Goal: Transaction & Acquisition: Purchase product/service

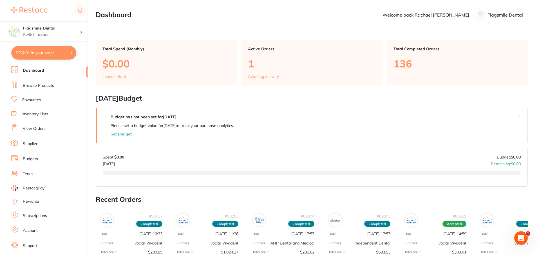
click at [36, 91] on ul "Dashboard Browse Products Favourites Inventory Lists View Orders Suppliers Budg…" at bounding box center [49, 163] width 76 height 194
click at [38, 54] on button "$292.01 in your order" at bounding box center [43, 52] width 65 height 13
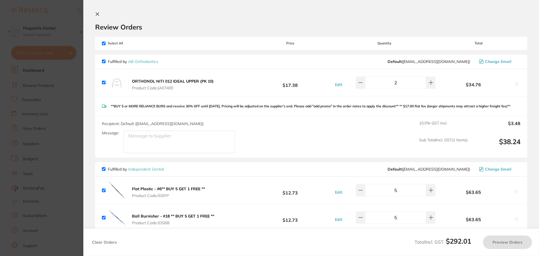
checkbox input "true"
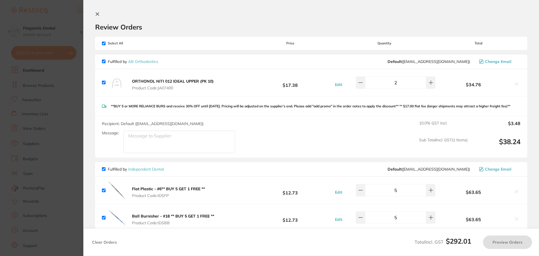
checkbox input "true"
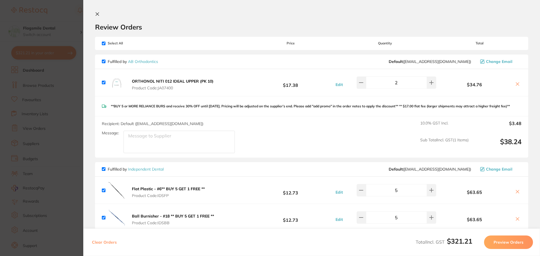
click at [163, 145] on textarea "Message:" at bounding box center [178, 142] width 111 height 22
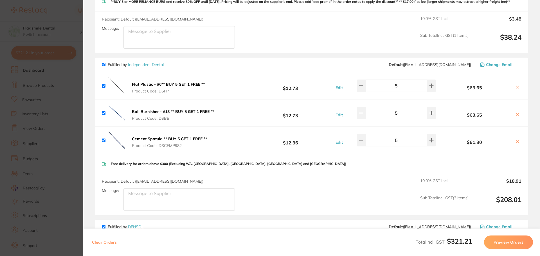
scroll to position [169, 0]
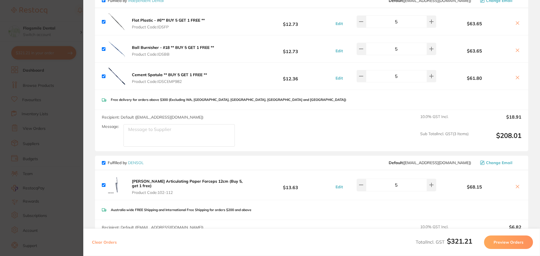
click at [163, 134] on textarea "Message:" at bounding box center [178, 135] width 111 height 22
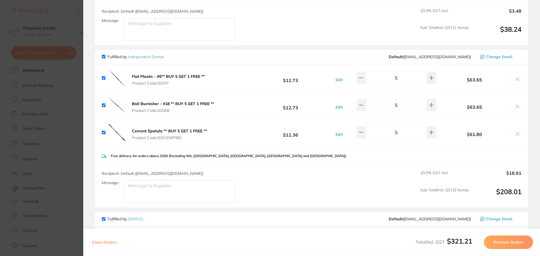
scroll to position [141, 0]
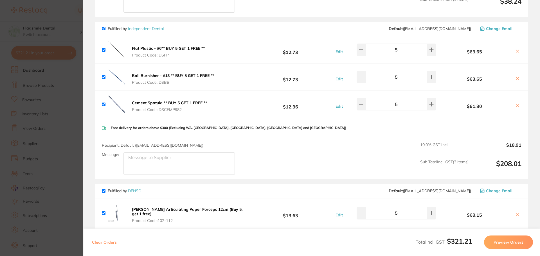
click at [184, 168] on textarea "Message:" at bounding box center [178, 163] width 111 height 22
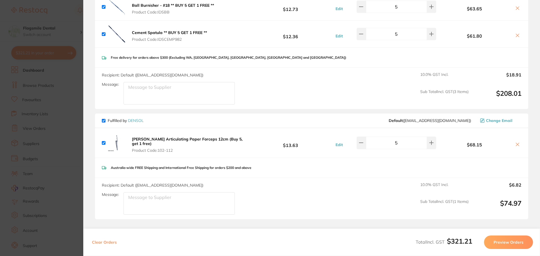
scroll to position [253, 0]
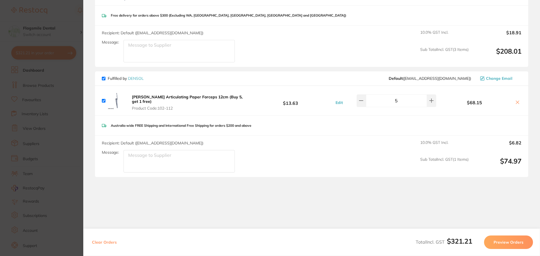
click at [168, 150] on div "Recipient: Default ( [EMAIL_ADDRESS][DOMAIN_NAME] ) Message:" at bounding box center [171, 156] width 138 height 32
click at [158, 162] on textarea "Message:" at bounding box center [178, 161] width 111 height 22
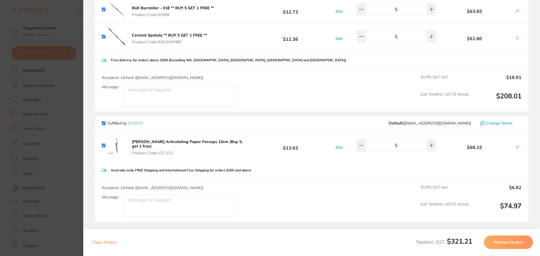
scroll to position [124, 0]
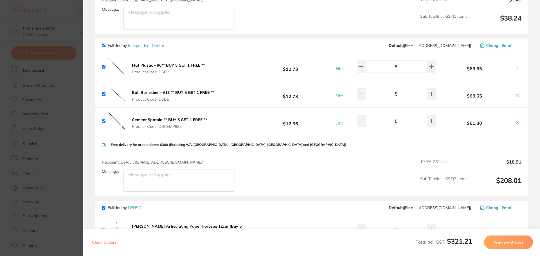
click at [59, 133] on section "Update RRP Set your pre negotiated price for this item. Item Agreed RRP (excl. …" at bounding box center [270, 128] width 540 height 256
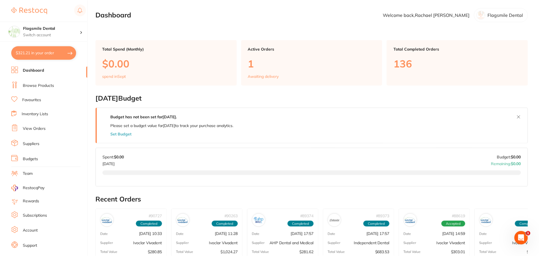
scroll to position [8, 0]
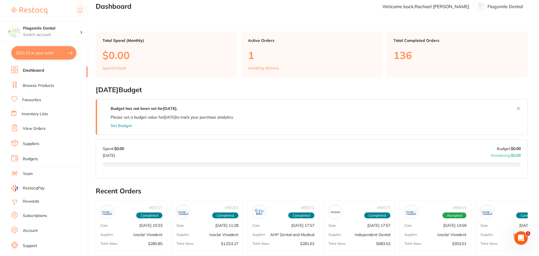
click at [40, 85] on link "Browse Products" at bounding box center [38, 86] width 31 height 6
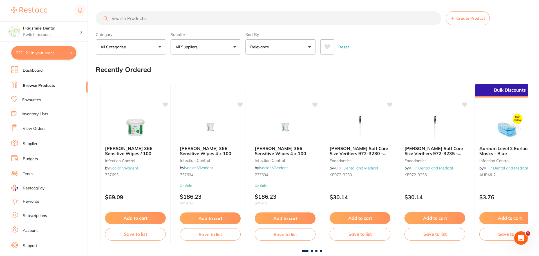
click at [134, 21] on input "search" at bounding box center [268, 18] width 345 height 14
type input "articulating forceps"
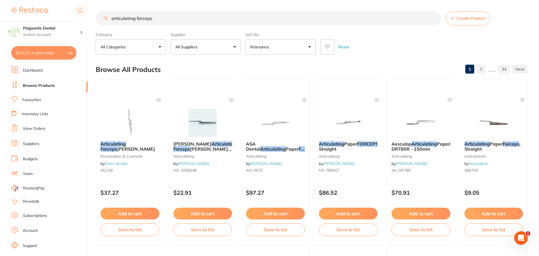
click at [213, 45] on button "All Suppliers" at bounding box center [205, 46] width 70 height 15
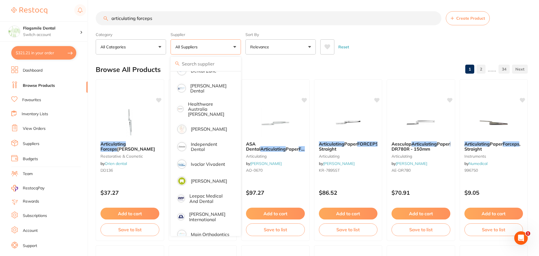
scroll to position [170, 0]
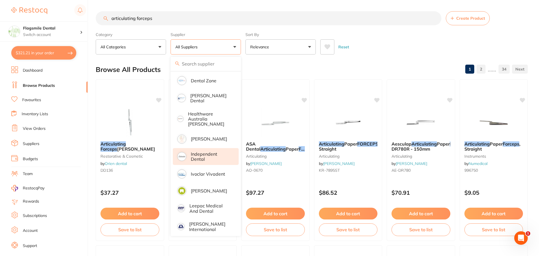
click at [194, 152] on p "Independent Dental" at bounding box center [211, 157] width 40 height 10
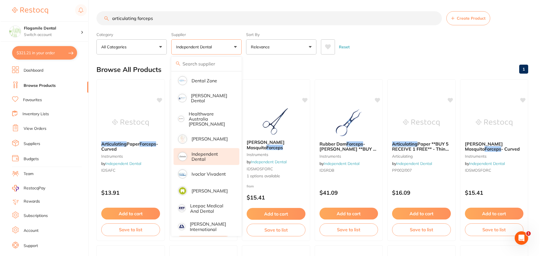
scroll to position [0, 0]
click at [133, 117] on img at bounding box center [129, 122] width 37 height 28
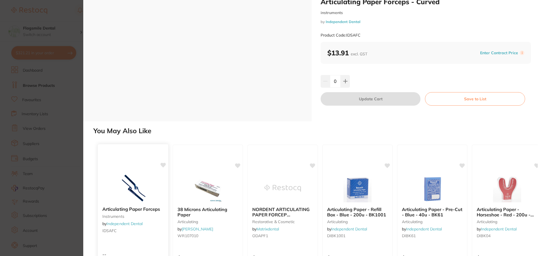
scroll to position [28, 0]
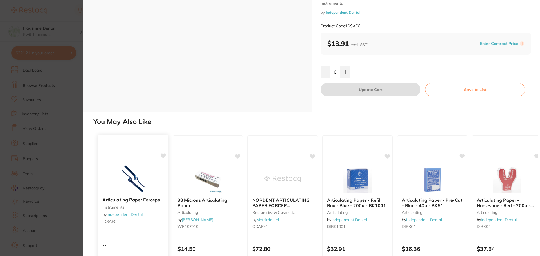
click at [129, 168] on img at bounding box center [132, 179] width 37 height 28
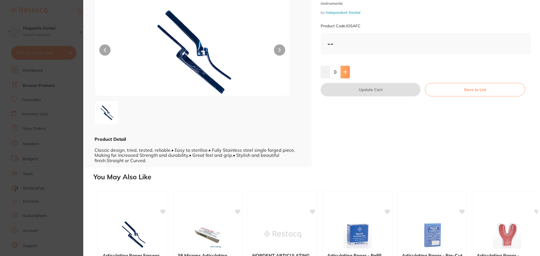
click at [349, 78] on button at bounding box center [345, 72] width 9 height 12
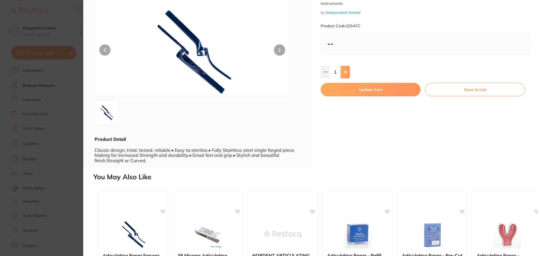
click at [346, 74] on icon at bounding box center [345, 72] width 4 height 4
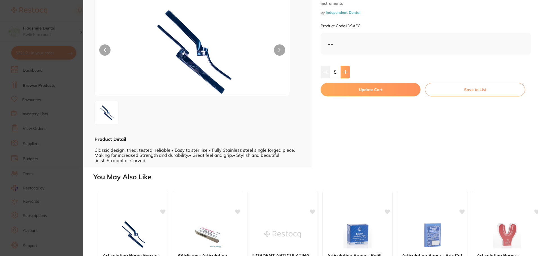
type input "6"
click at [356, 96] on button "Update Cart" at bounding box center [371, 89] width 100 height 13
checkbox input "false"
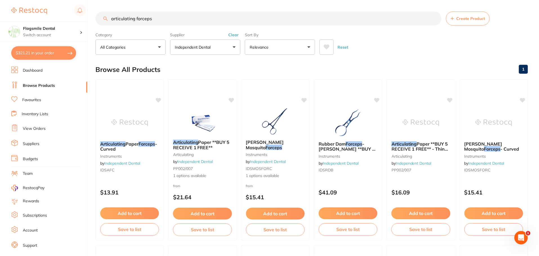
scroll to position [8, 0]
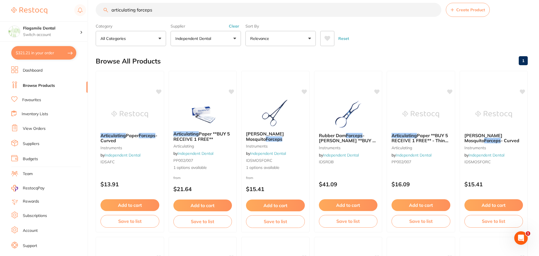
click at [39, 52] on button "$321.21 in your order" at bounding box center [43, 52] width 65 height 13
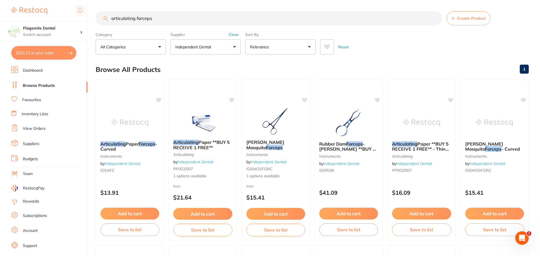
checkbox input "true"
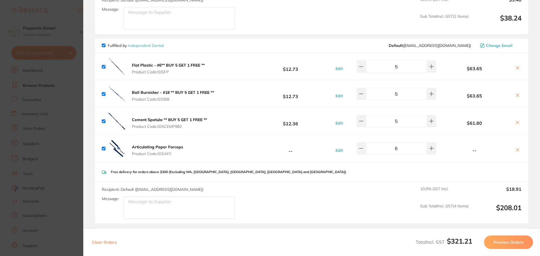
click at [31, 129] on section "Update RRP Set your pre negotiated price for this item. Item Agreed RRP (excl. …" at bounding box center [270, 128] width 540 height 256
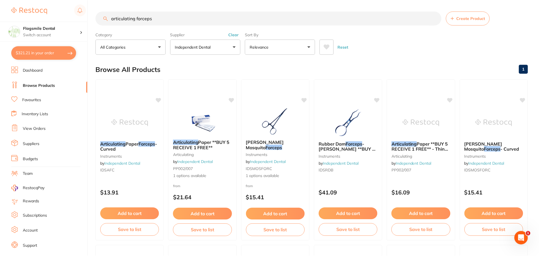
scroll to position [8, 0]
